Goal: Navigation & Orientation: Find specific page/section

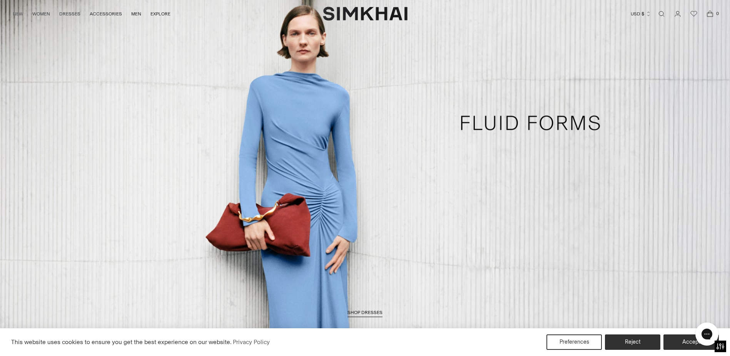
scroll to position [35, 0]
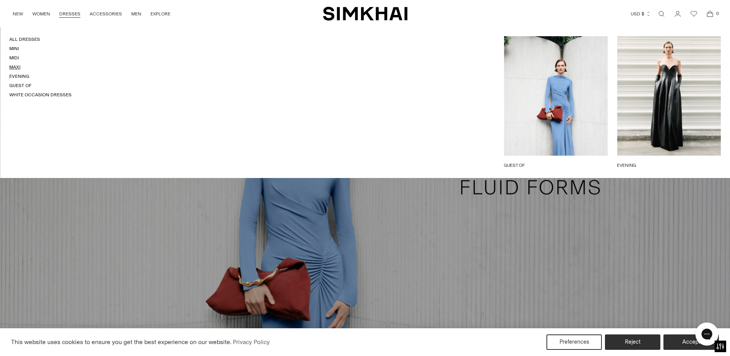
click at [13, 67] on link "Maxi" at bounding box center [14, 66] width 11 height 5
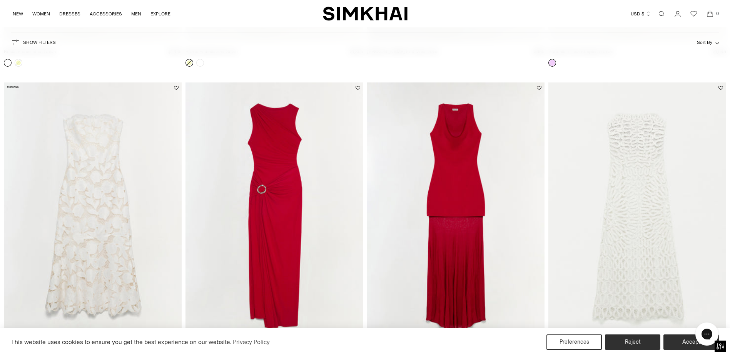
scroll to position [1213, 0]
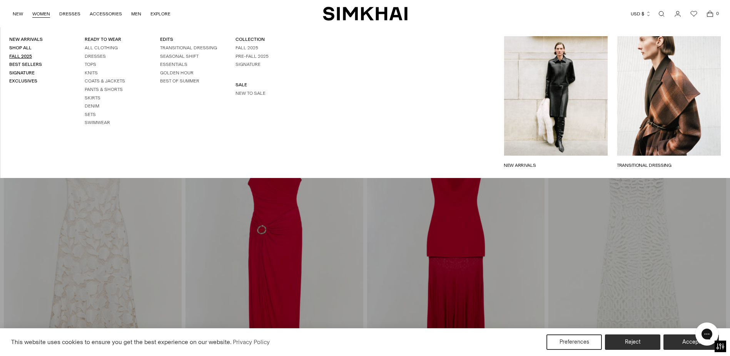
click at [15, 56] on link "Fall 2025" at bounding box center [20, 56] width 23 height 5
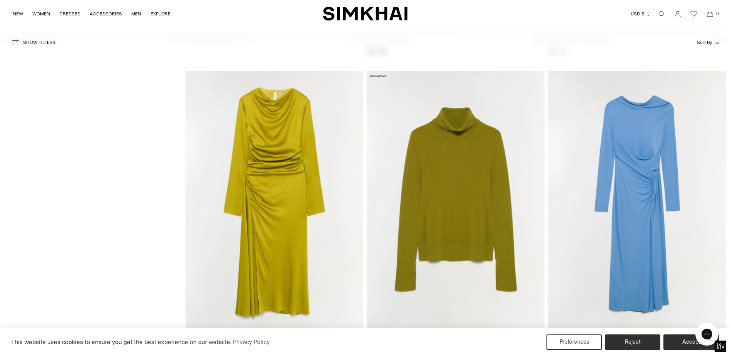
scroll to position [6468, 0]
